Goal: Task Accomplishment & Management: Manage account settings

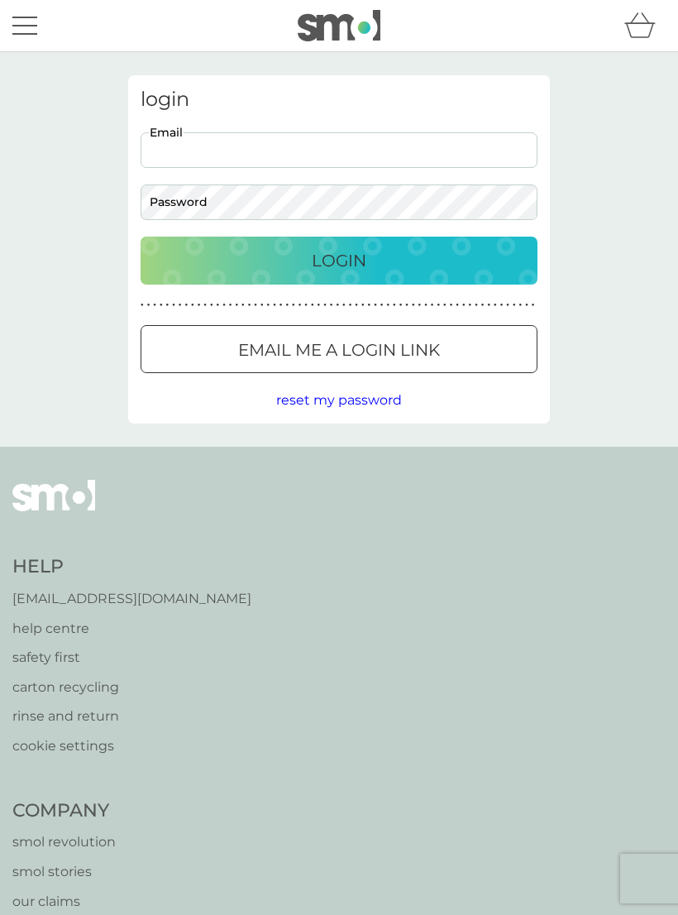
type input "[EMAIL_ADDRESS][DOMAIN_NAME]"
click at [339, 260] on button "Login" at bounding box center [339, 261] width 397 height 48
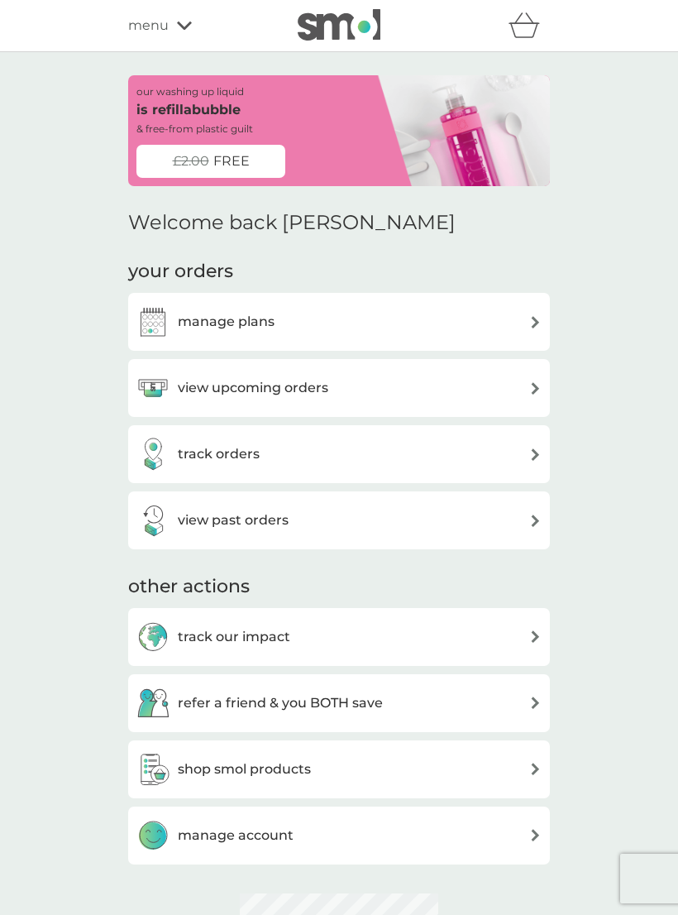
click at [514, 314] on div "manage plans" at bounding box center [339, 321] width 405 height 33
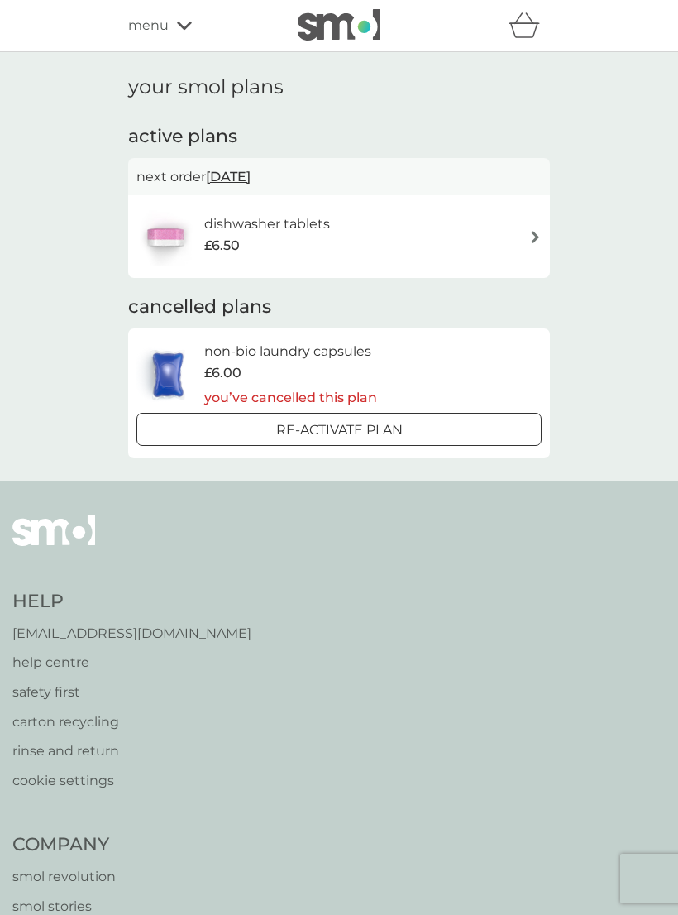
click at [517, 240] on div "dishwasher tablets £6.50" at bounding box center [339, 237] width 405 height 58
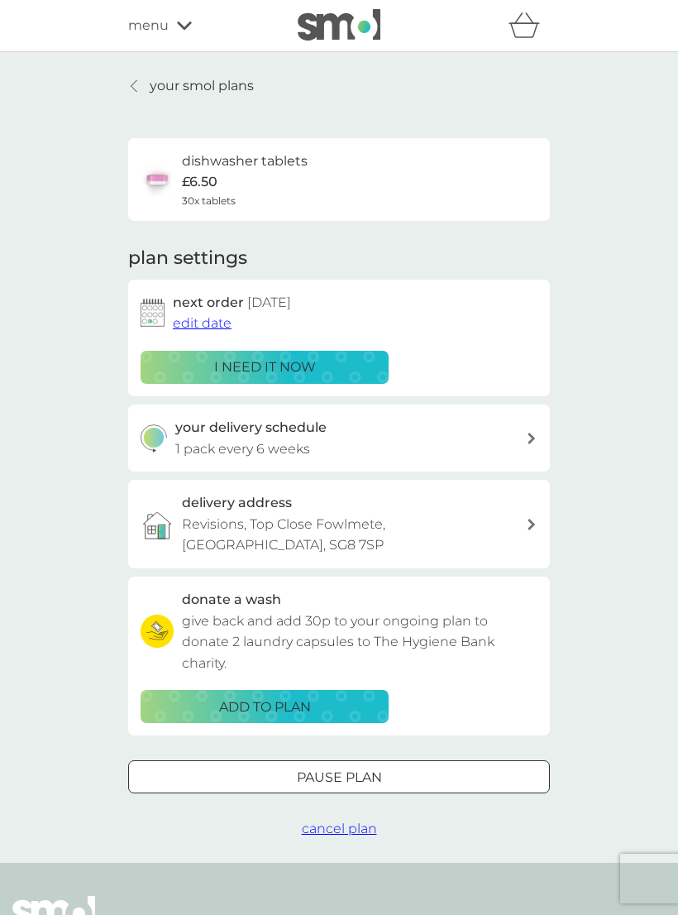
click at [528, 435] on icon at bounding box center [532, 439] width 8 height 12
select select "42"
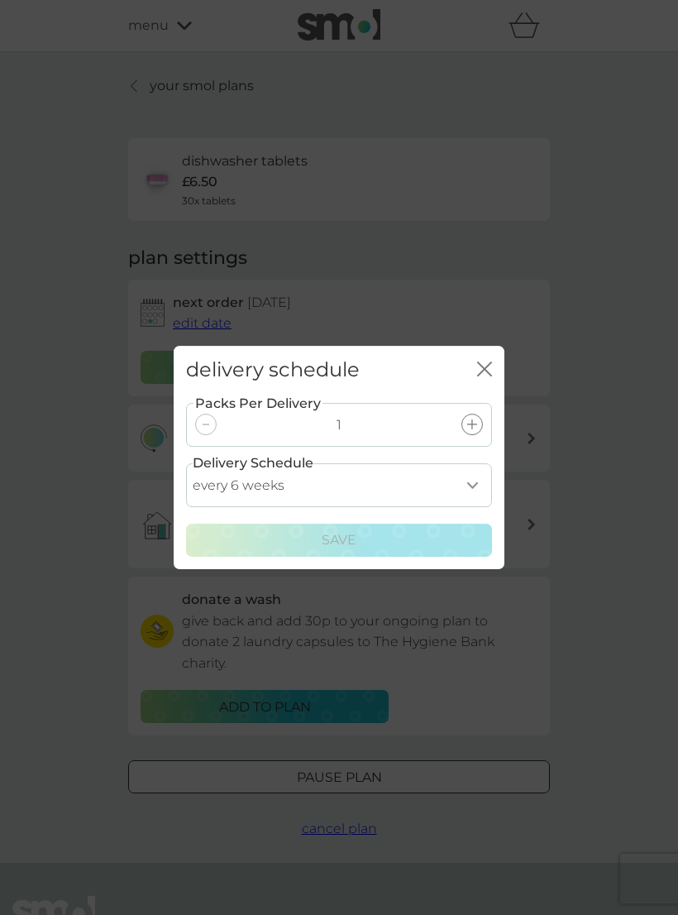
click at [486, 368] on icon "close" at bounding box center [488, 368] width 7 height 13
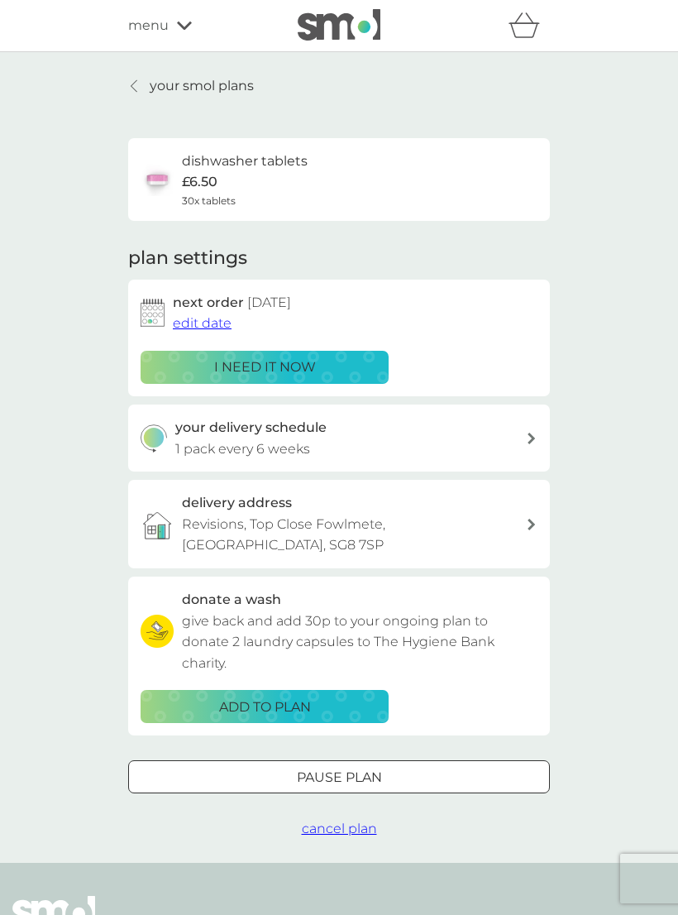
click at [362, 769] on div at bounding box center [339, 777] width 60 height 17
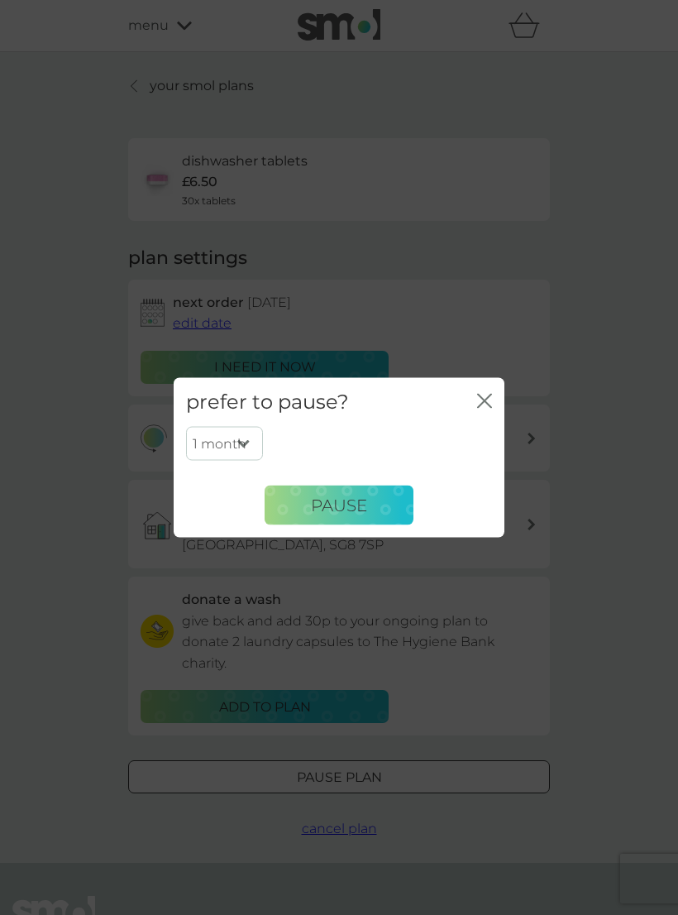
click at [240, 446] on select "1 month 2 months 3 months 4 months 5 months 6 months" at bounding box center [224, 443] width 77 height 35
click at [486, 402] on icon "close" at bounding box center [488, 401] width 7 height 13
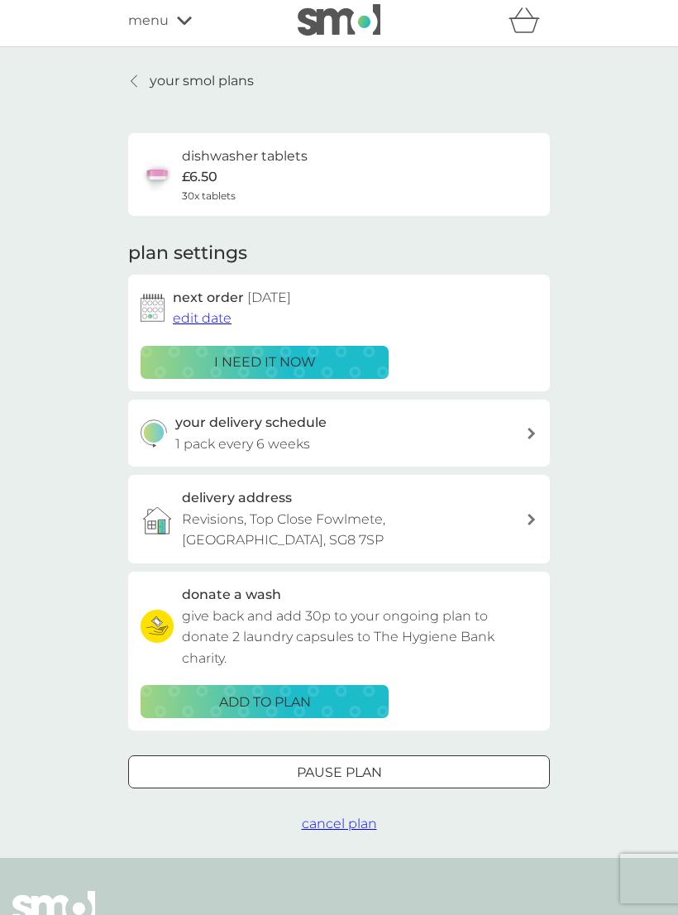
scroll to position [2, 0]
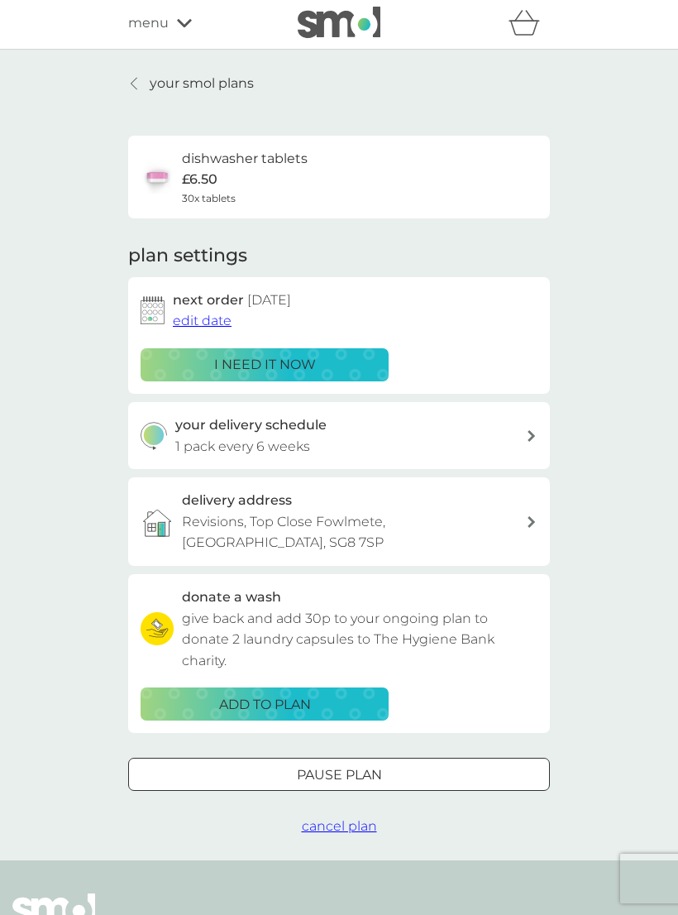
click at [341, 818] on span "cancel plan" at bounding box center [339, 826] width 75 height 16
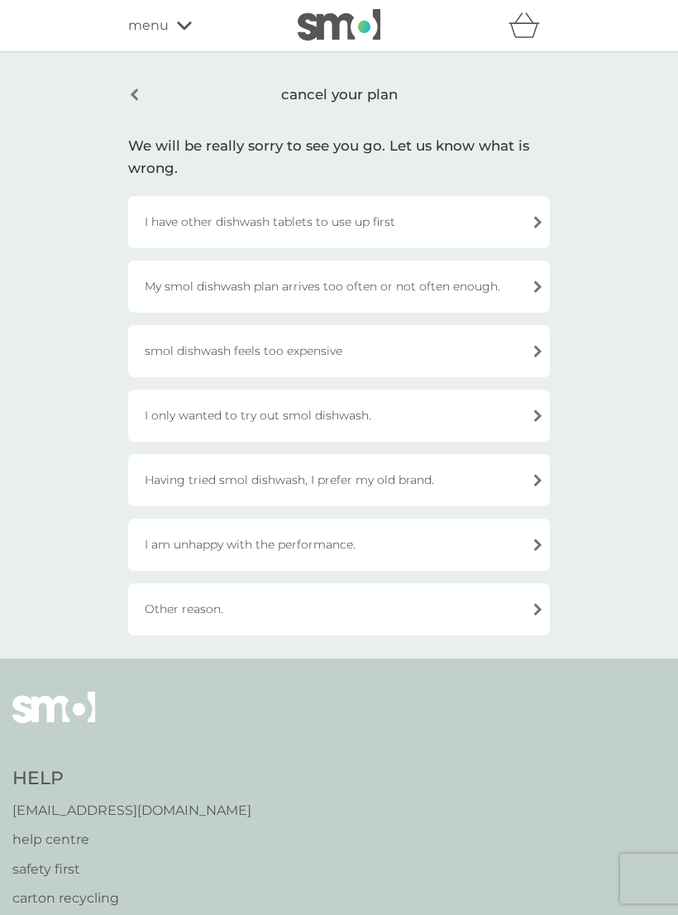
click at [528, 607] on div "Other reason." at bounding box center [339, 609] width 422 height 52
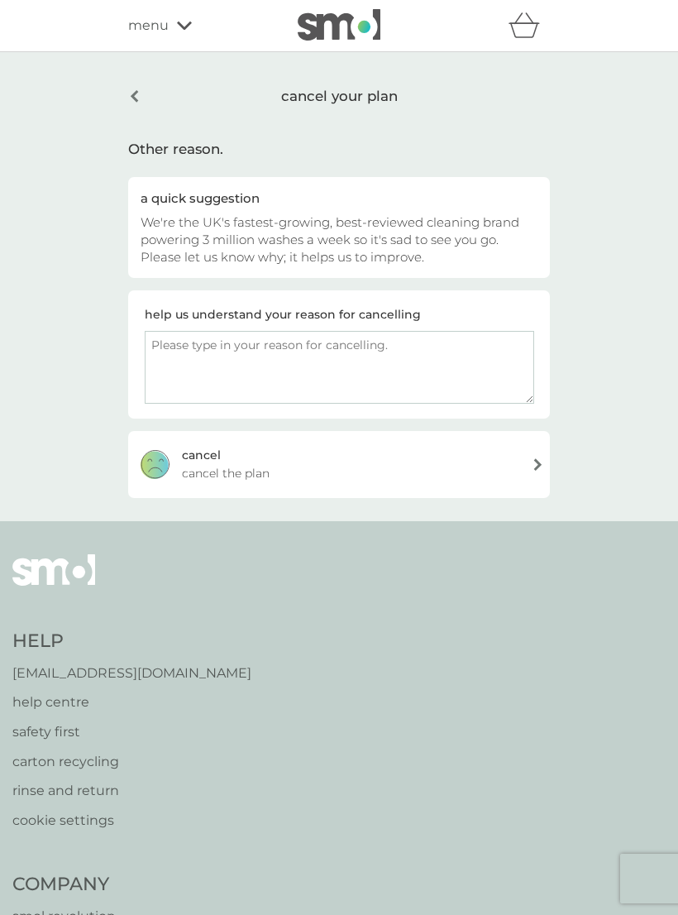
click at [183, 348] on textarea at bounding box center [340, 367] width 390 height 73
type textarea "U"
type textarea "Going to Australia!!"
click at [240, 467] on span "cancel the plan" at bounding box center [226, 471] width 88 height 18
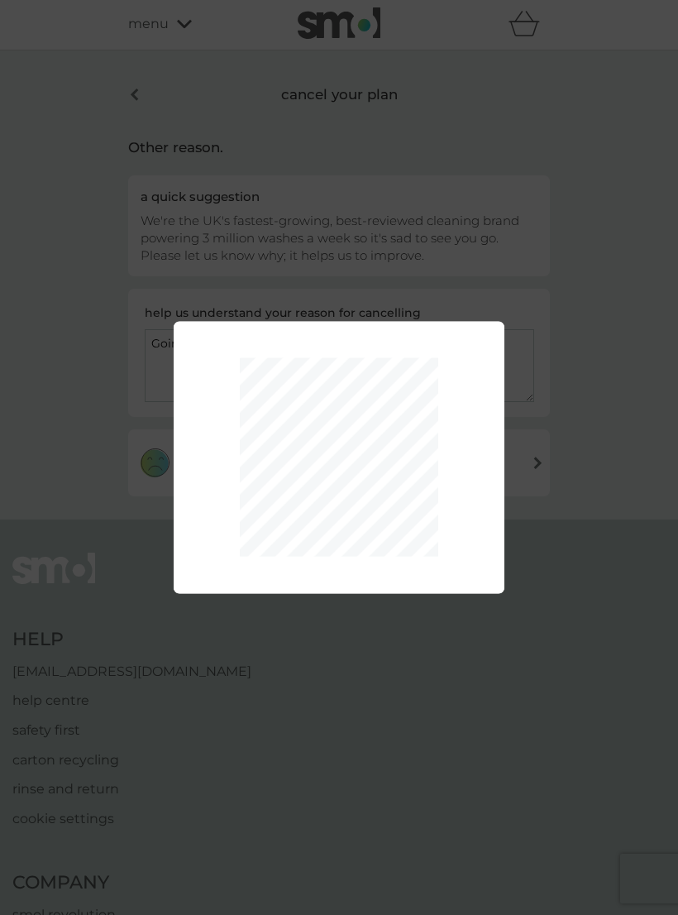
scroll to position [2, 0]
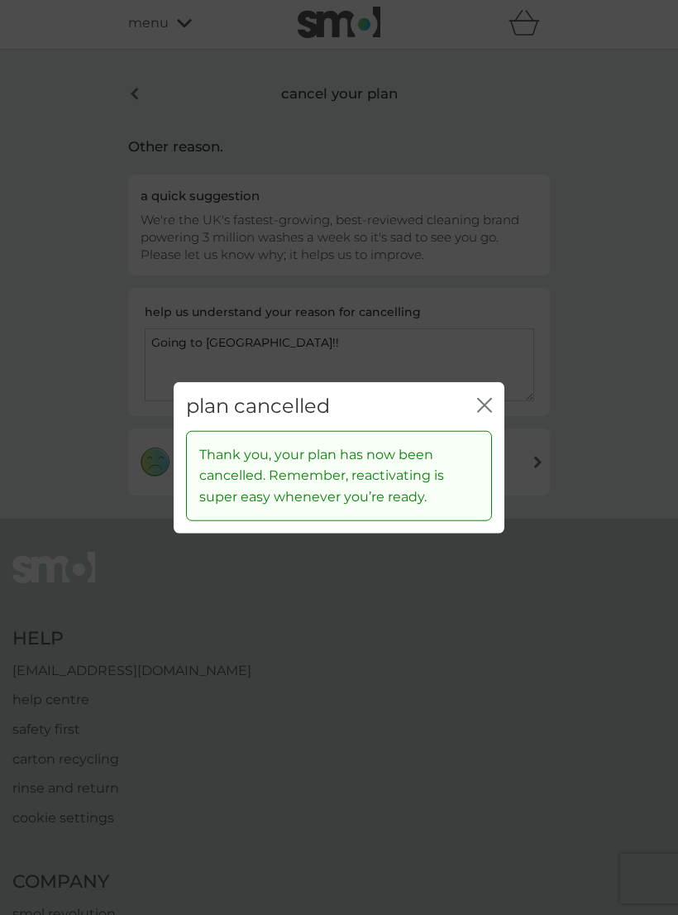
click at [504, 431] on div "plan cancelled close" at bounding box center [339, 406] width 331 height 49
click at [503, 431] on div "plan cancelled close" at bounding box center [339, 406] width 331 height 49
click at [487, 413] on icon "close" at bounding box center [484, 405] width 15 height 15
